Goal: Transaction & Acquisition: Purchase product/service

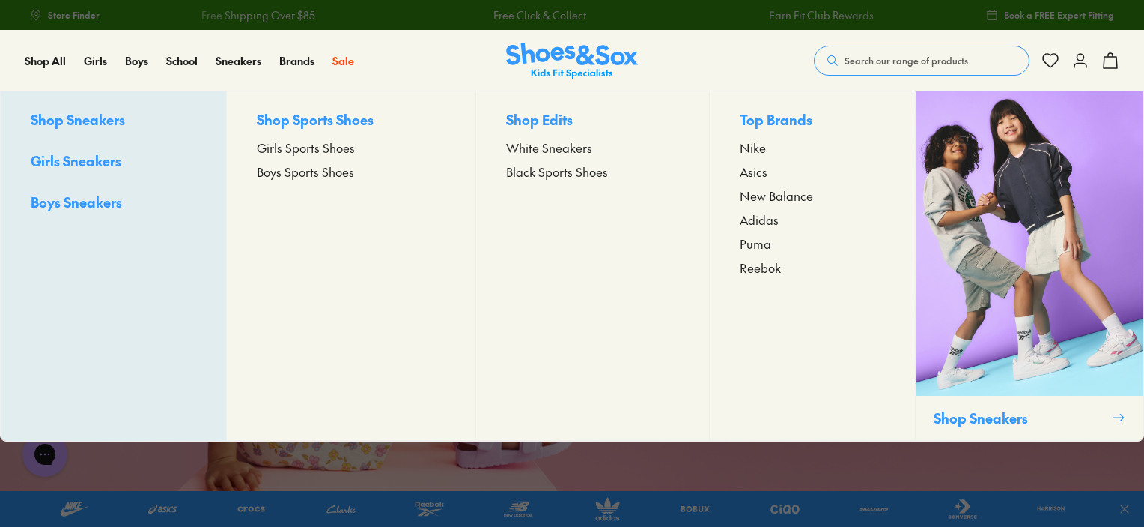
click at [749, 149] on span "Nike" at bounding box center [753, 148] width 26 height 18
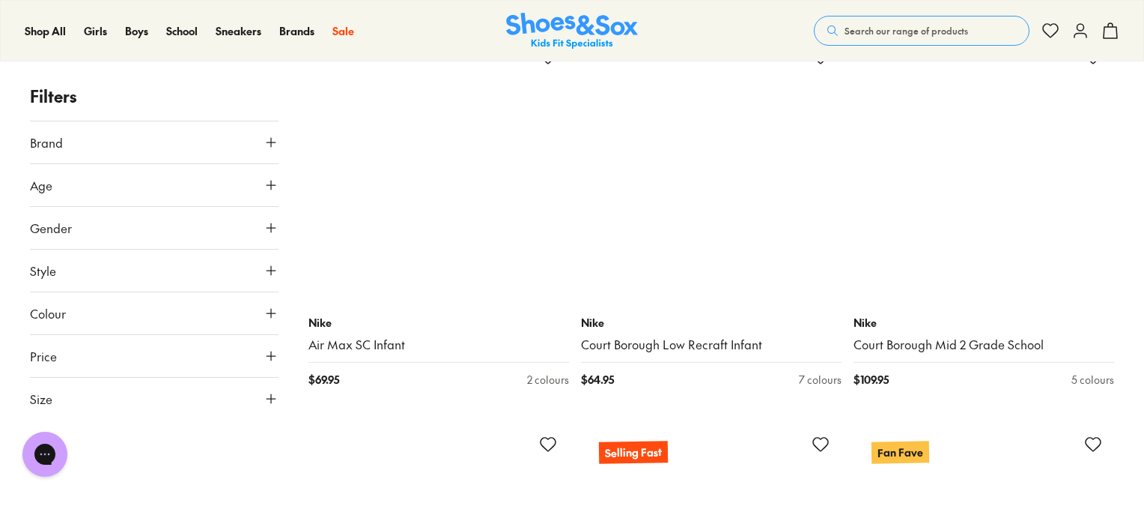
scroll to position [7265, 0]
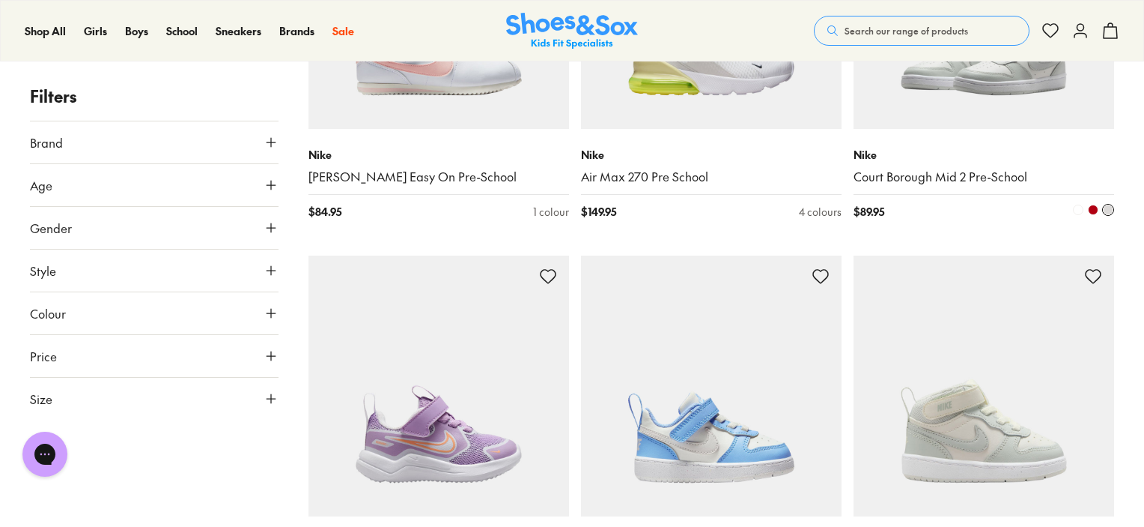
scroll to position [10111, 0]
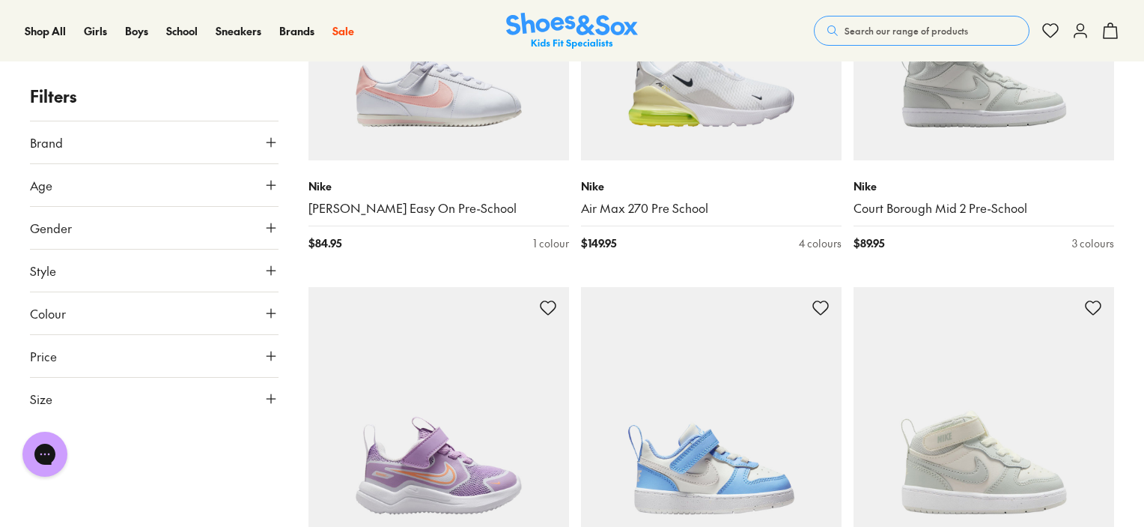
drag, startPoint x: 883, startPoint y: 22, endPoint x: 892, endPoint y: 40, distance: 20.1
click at [883, 24] on button "Search our range of products" at bounding box center [922, 31] width 216 height 30
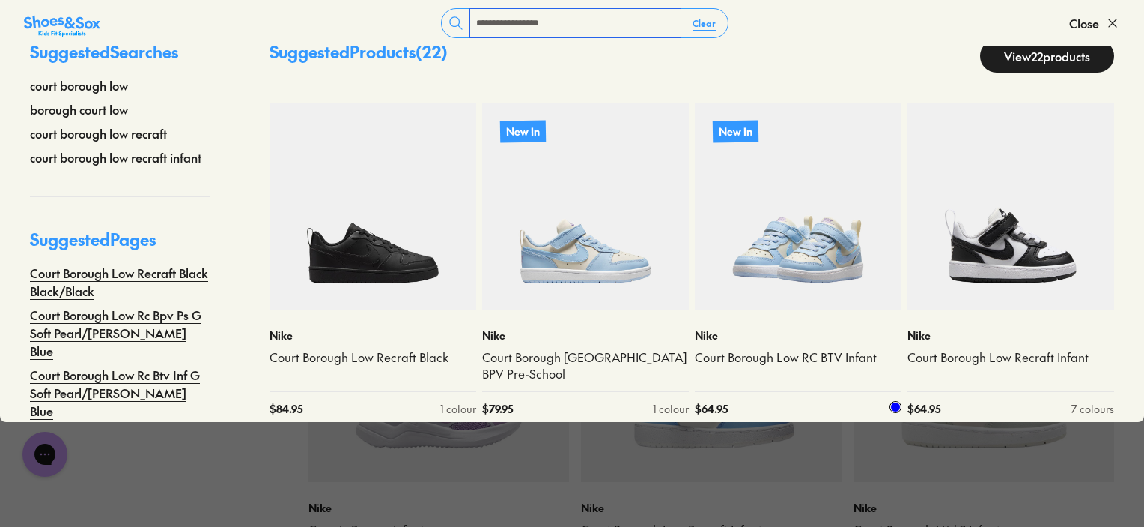
scroll to position [10261, 0]
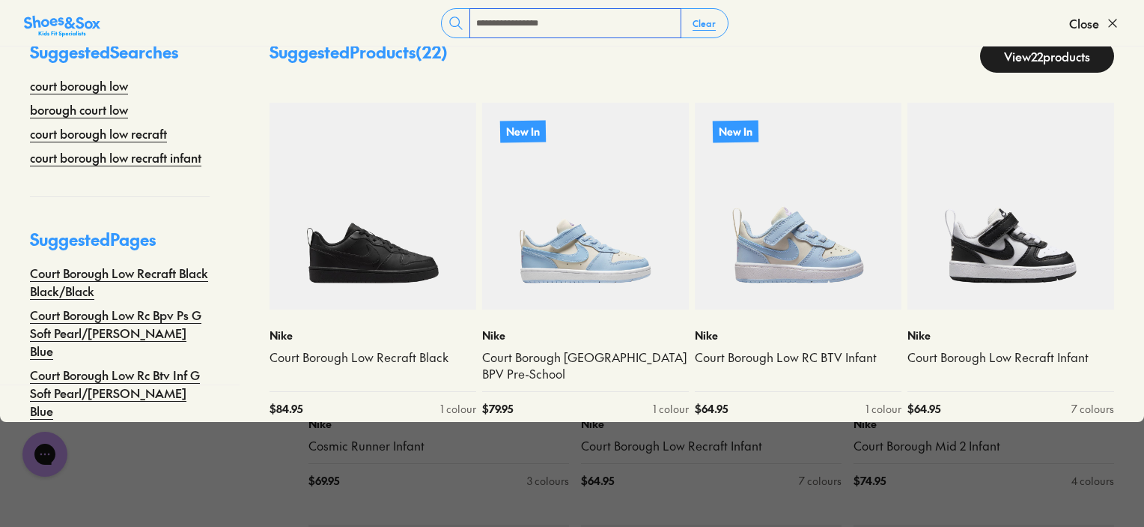
click at [623, 16] on input "**********" at bounding box center [575, 23] width 210 height 28
type input "**********"
click at [1029, 47] on link "View 22 products" at bounding box center [1047, 56] width 134 height 33
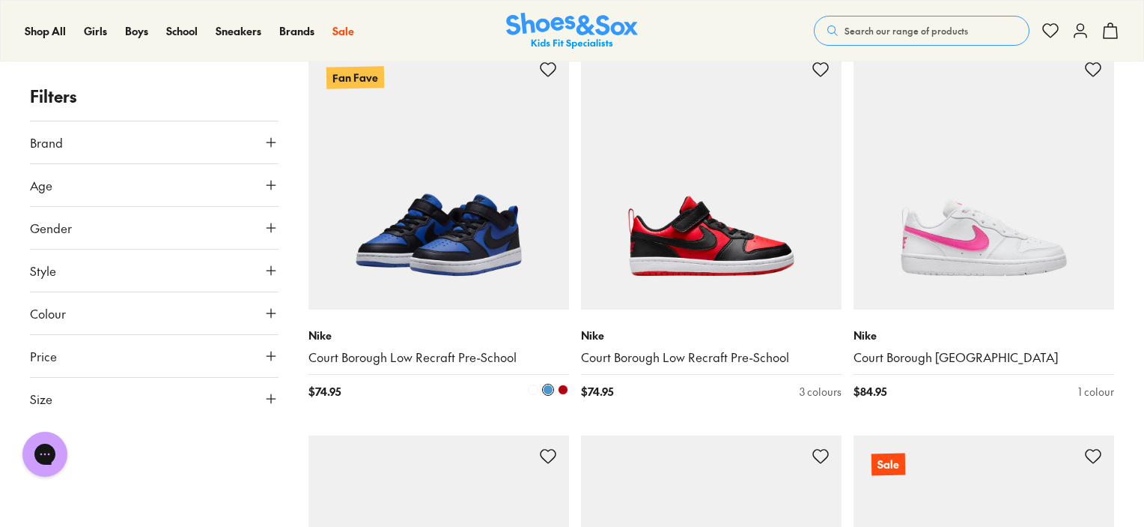
scroll to position [2172, 0]
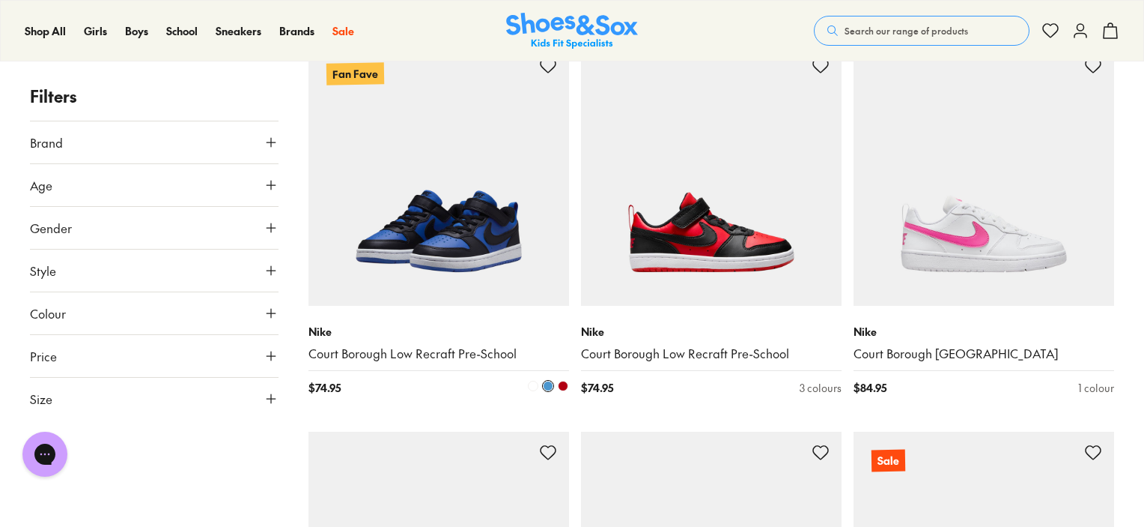
click at [443, 224] on img at bounding box center [439, 175] width 261 height 261
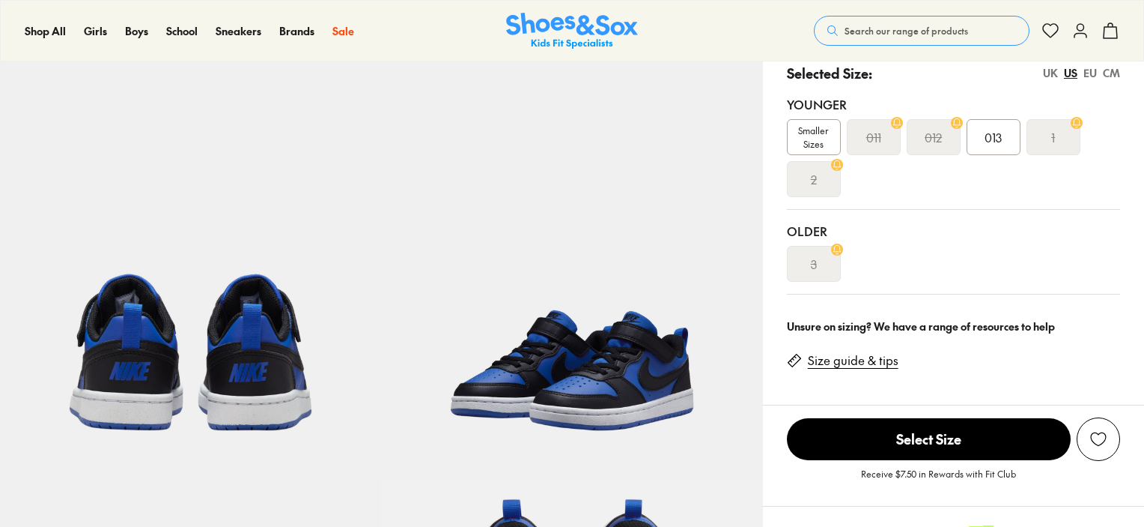
select select "*"
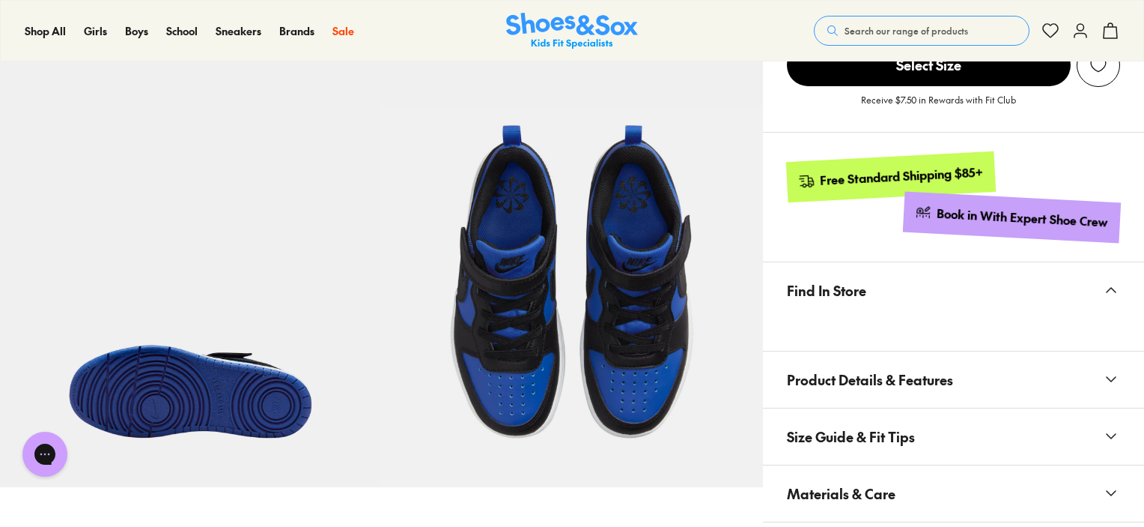
scroll to position [824, 0]
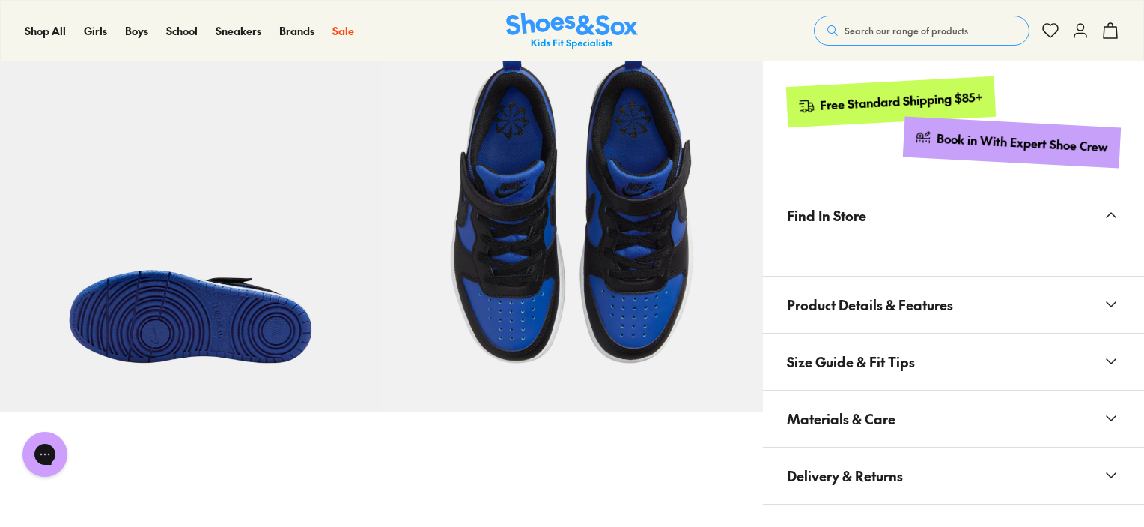
click at [870, 422] on span "Materials & Care" at bounding box center [841, 418] width 109 height 44
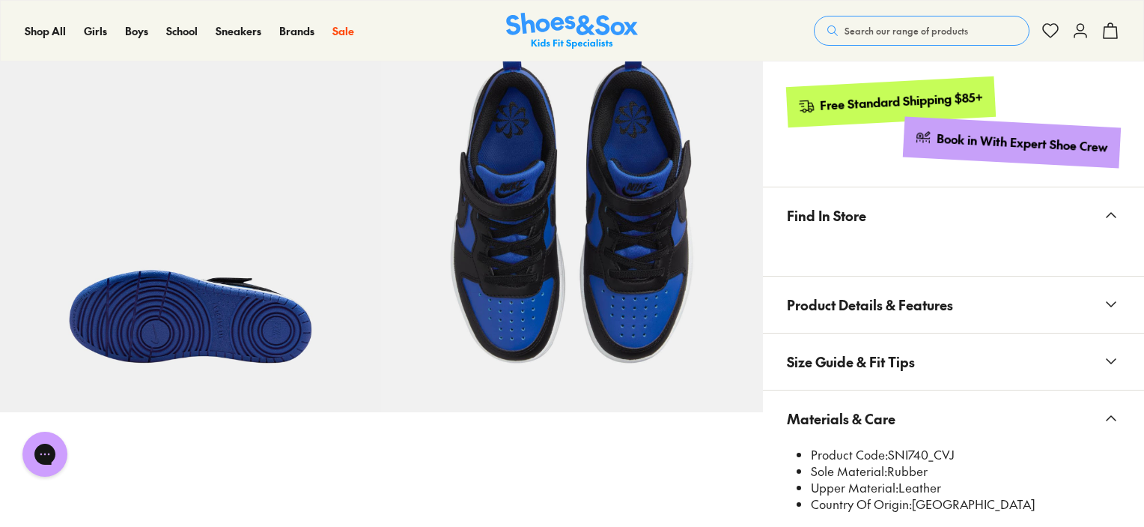
scroll to position [899, 0]
